Goal: Information Seeking & Learning: Learn about a topic

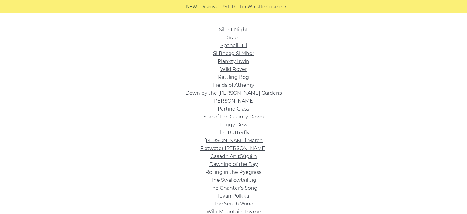
scroll to position [152, 0]
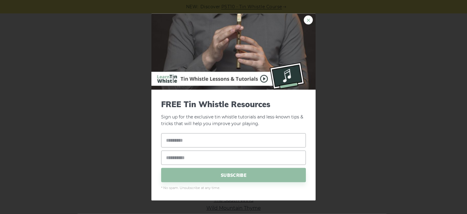
click at [309, 21] on link "×" at bounding box center [308, 19] width 9 height 9
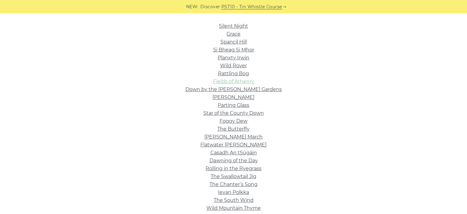
click at [241, 81] on link "Fields of Athenry" at bounding box center [233, 81] width 41 height 6
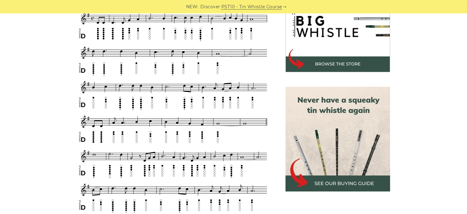
scroll to position [204, 0]
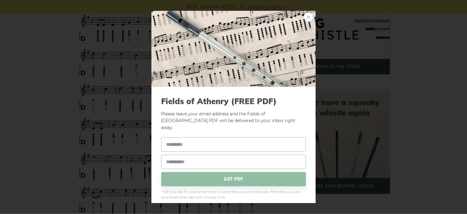
click at [306, 15] on link "×" at bounding box center [308, 16] width 9 height 9
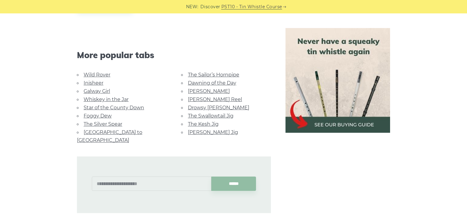
scroll to position [471, 0]
click at [104, 74] on link "Wild Rover" at bounding box center [97, 75] width 27 height 6
